Goal: Find specific page/section: Find specific page/section

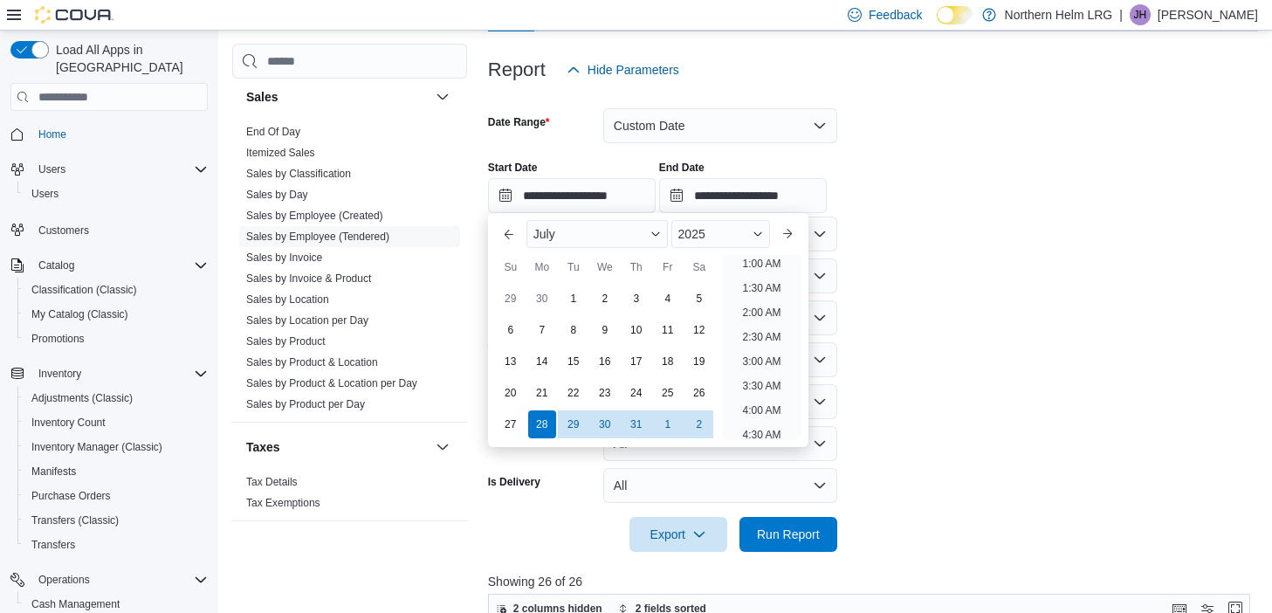
click at [79, 123] on span "Home" at bounding box center [119, 134] width 176 height 22
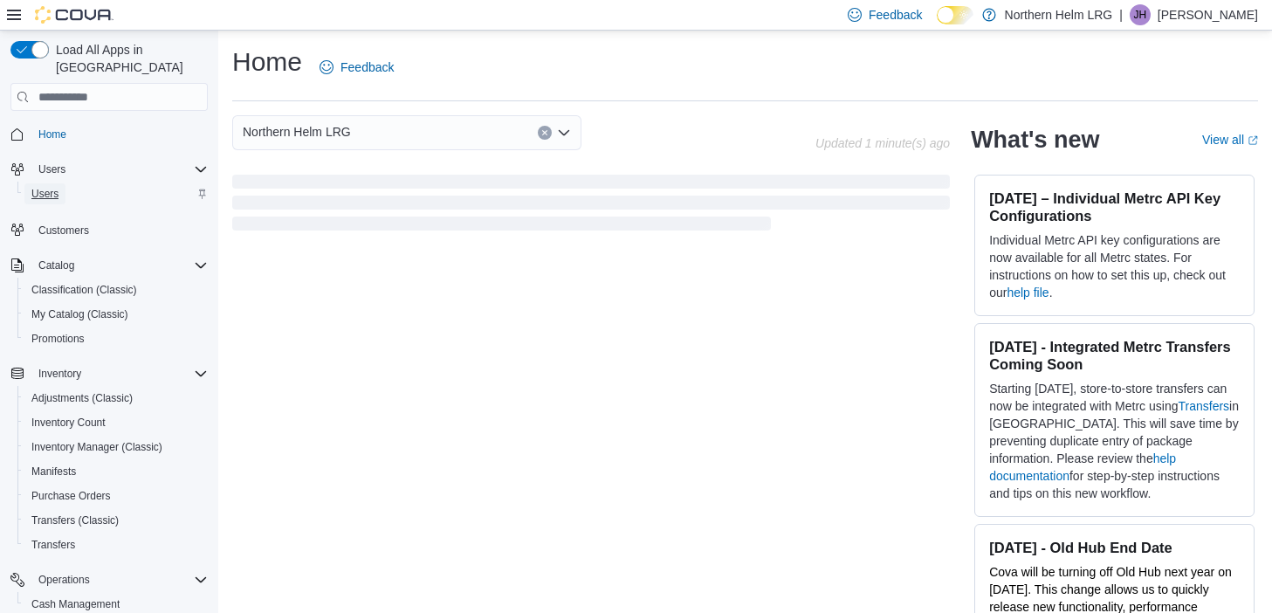
click at [54, 187] on span "Users" at bounding box center [44, 194] width 27 height 14
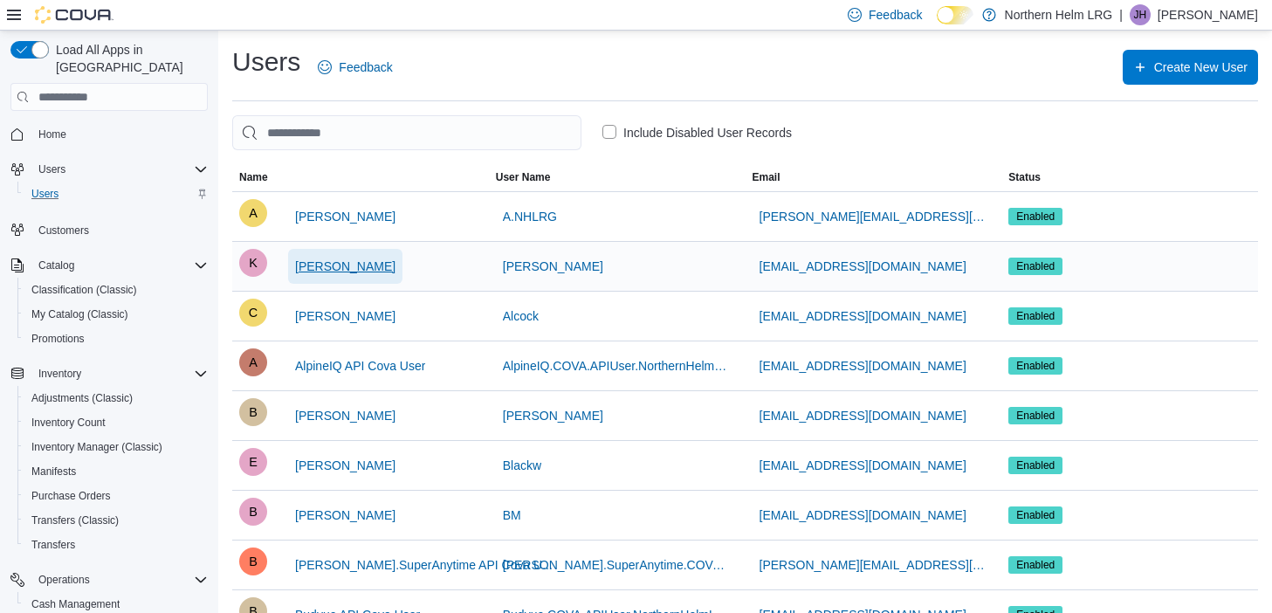
click at [338, 261] on span "[PERSON_NAME]" at bounding box center [345, 265] width 100 height 17
